Goal: Navigation & Orientation: Find specific page/section

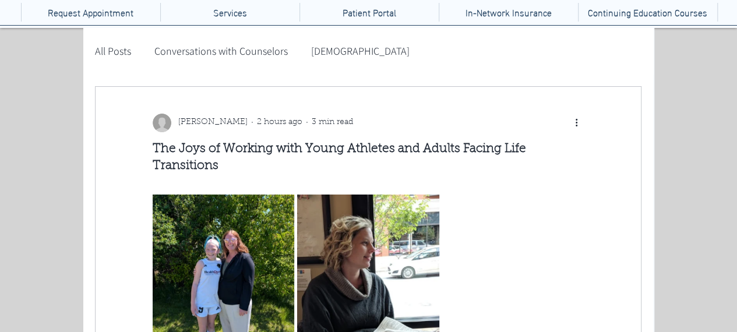
scroll to position [58, 0]
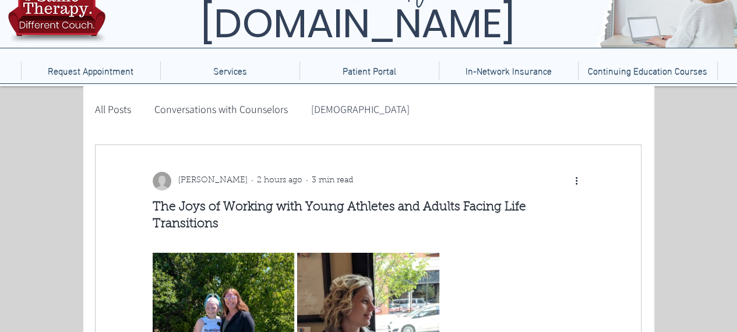
click at [319, 110] on link "[DEMOGRAPHIC_DATA]" at bounding box center [360, 109] width 99 height 15
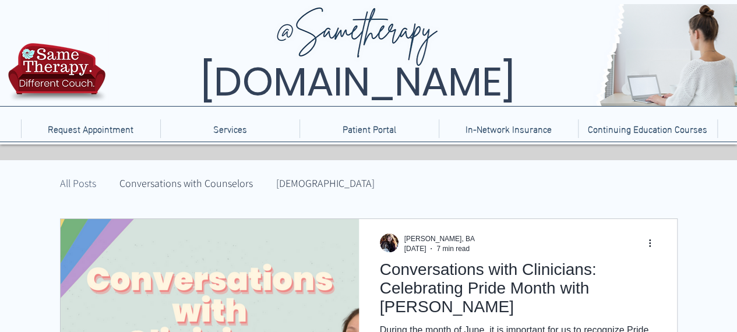
click at [175, 187] on link "Conversations with Counselors" at bounding box center [185, 183] width 133 height 15
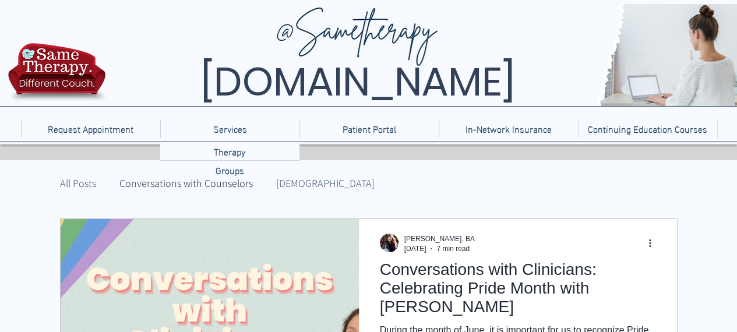
click at [237, 129] on p "Services" at bounding box center [230, 128] width 45 height 19
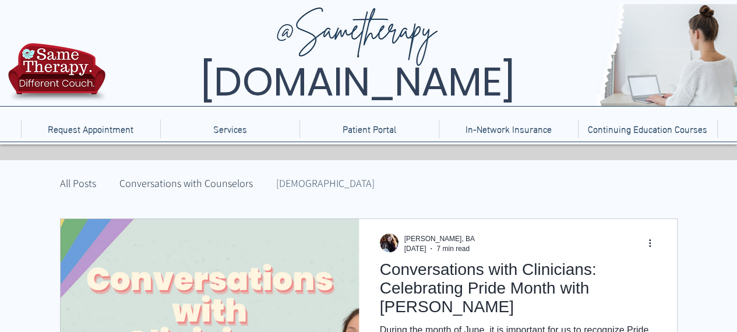
click at [85, 185] on link "All Posts" at bounding box center [78, 183] width 36 height 15
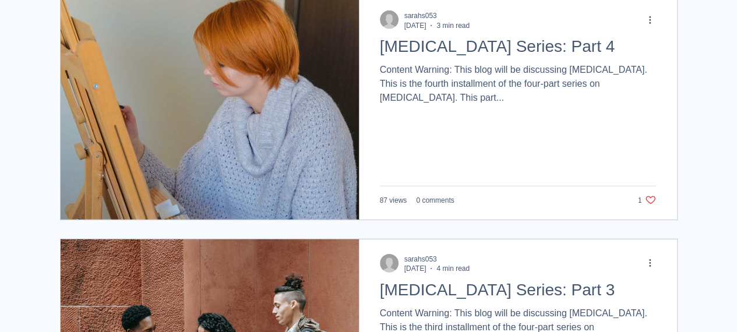
scroll to position [1690, 0]
